Goal: Find specific page/section: Find specific page/section

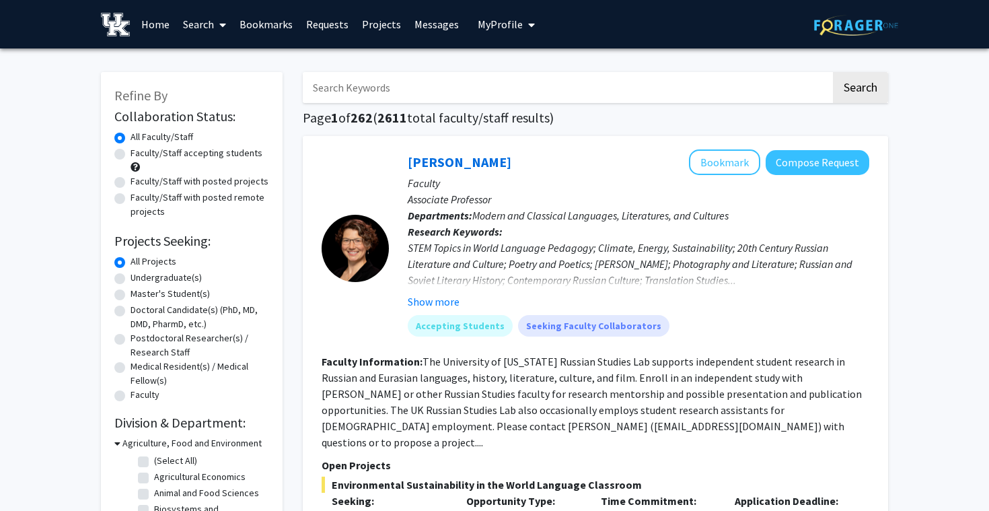
click at [522, 213] on span "Modern and Classical Languages, Literatures, and Cultures" at bounding box center [600, 215] width 256 height 13
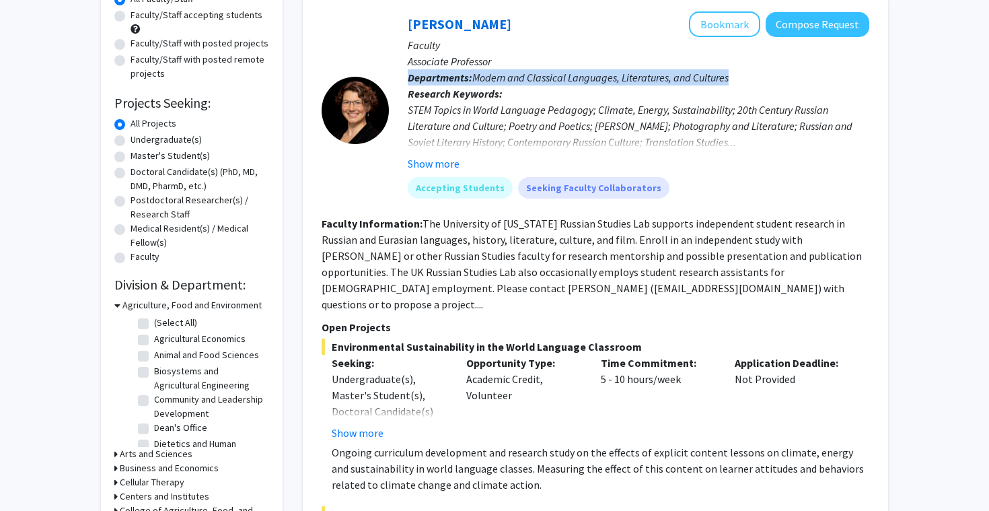
scroll to position [308, 0]
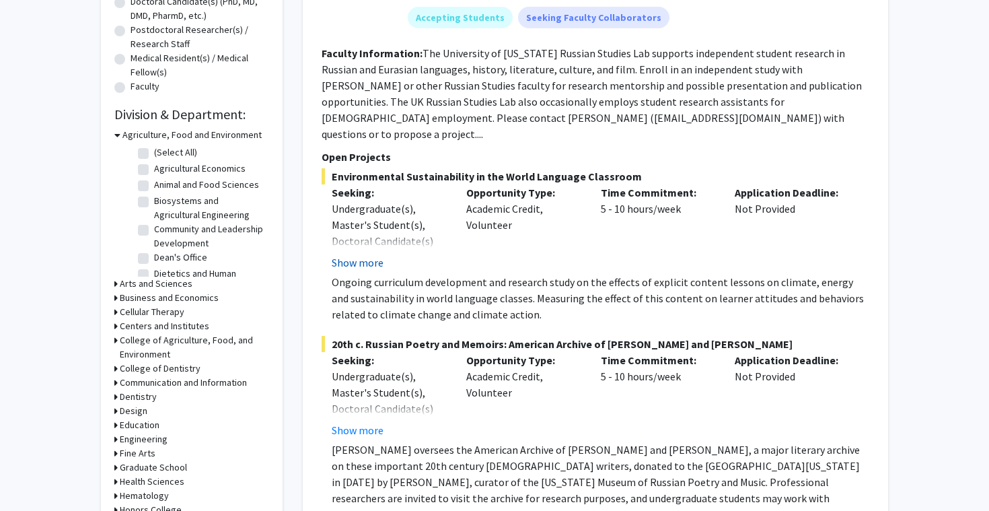
click at [375, 254] on button "Show more" at bounding box center [358, 262] width 52 height 16
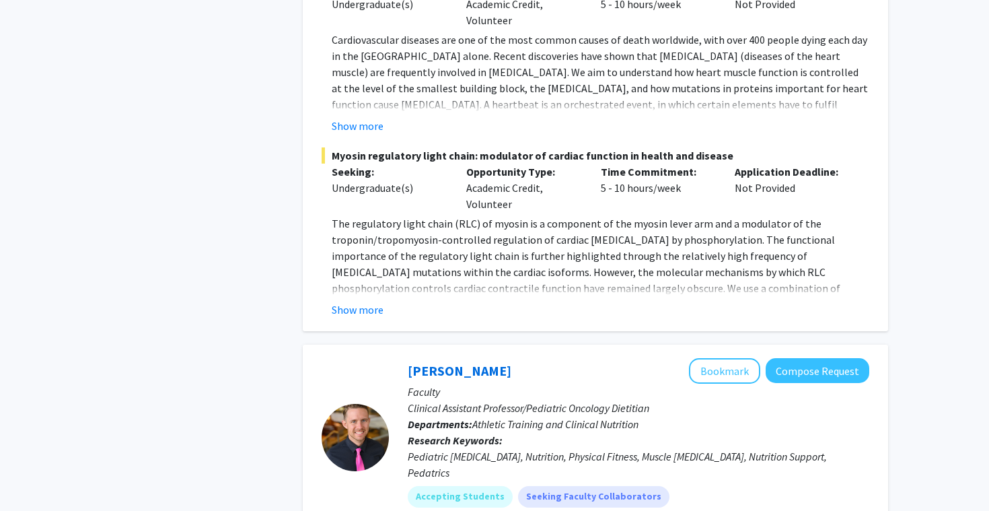
scroll to position [5532, 0]
